Goal: Transaction & Acquisition: Purchase product/service

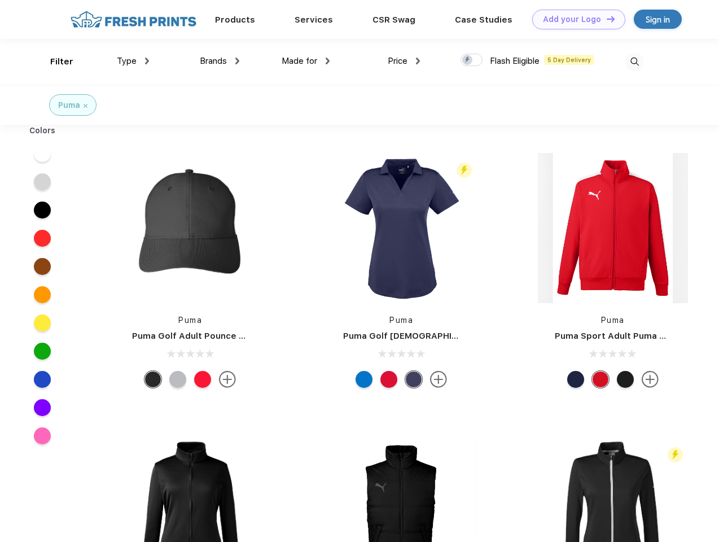
click at [575, 19] on link "Add your Logo Design Tool" at bounding box center [579, 20] width 93 height 20
click at [0, 0] on div "Design Tool" at bounding box center [0, 0] width 0 height 0
click at [606, 19] on link "Add your Logo Design Tool" at bounding box center [579, 20] width 93 height 20
click at [54, 62] on div "Filter" at bounding box center [61, 61] width 23 height 13
click at [133, 61] on span "Type" at bounding box center [127, 61] width 20 height 10
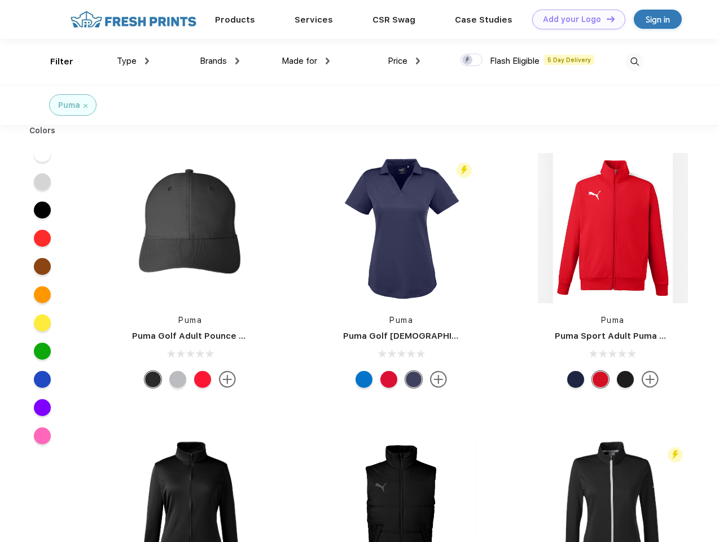
click at [220, 61] on span "Brands" at bounding box center [213, 61] width 27 height 10
click at [306, 61] on span "Made for" at bounding box center [300, 61] width 36 height 10
click at [404, 61] on span "Price" at bounding box center [398, 61] width 20 height 10
click at [472, 60] on div at bounding box center [472, 60] width 22 height 12
click at [468, 60] on input "checkbox" at bounding box center [464, 56] width 7 height 7
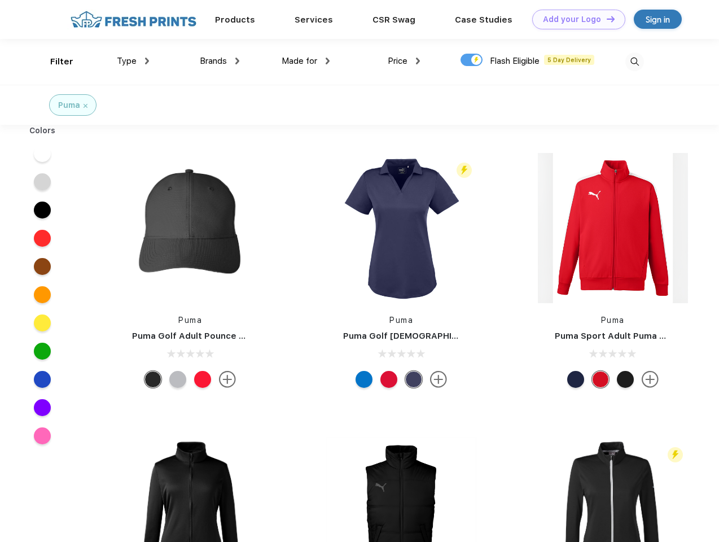
click at [635, 62] on img at bounding box center [635, 62] width 19 height 19
